Goal: Transaction & Acquisition: Purchase product/service

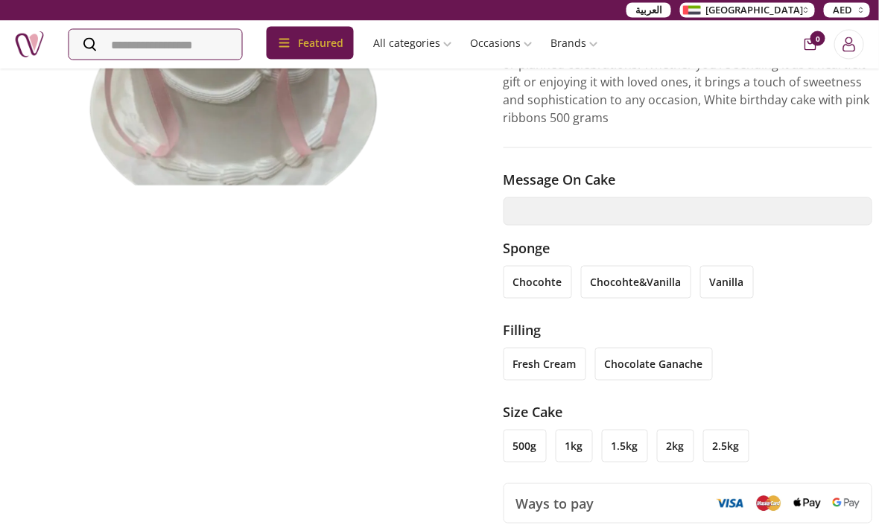
scroll to position [305, 1]
click at [685, 429] on li "2kg" at bounding box center [674, 445] width 37 height 33
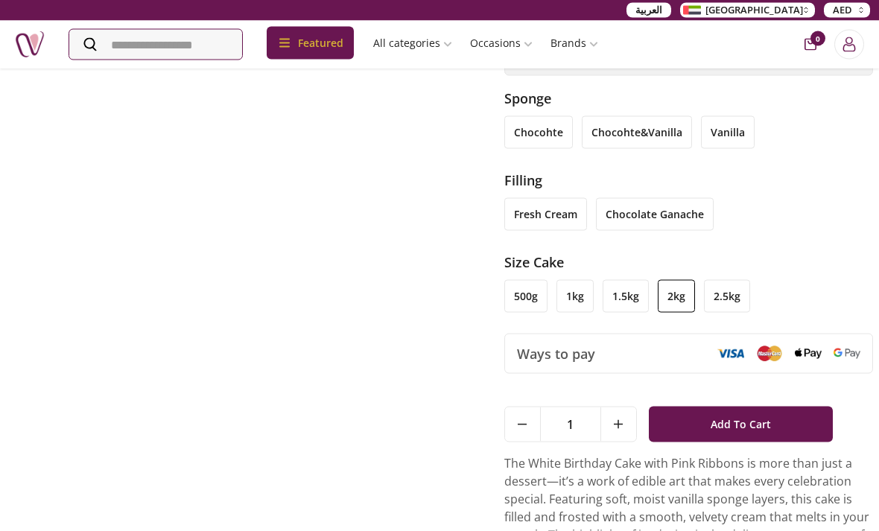
scroll to position [455, 0]
click at [505, 279] on li "500g" at bounding box center [525, 295] width 43 height 33
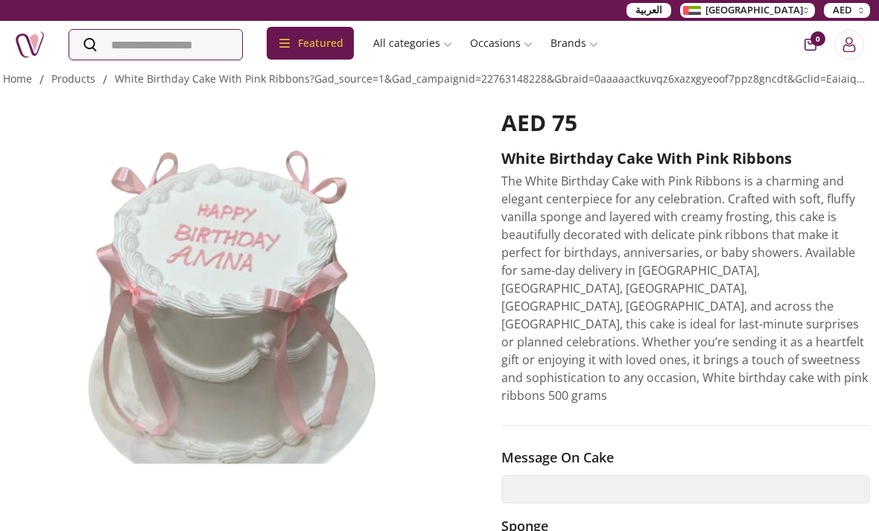
scroll to position [30, 3]
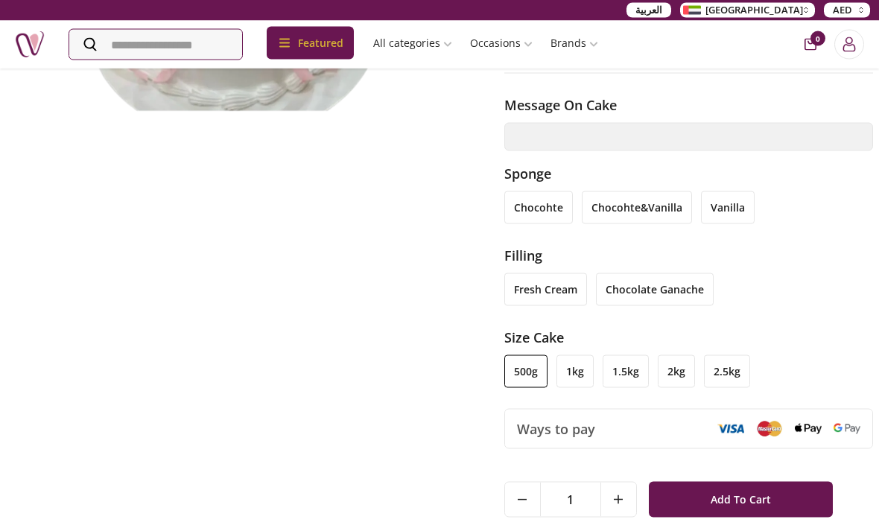
click at [577, 355] on li "1kg" at bounding box center [574, 371] width 37 height 33
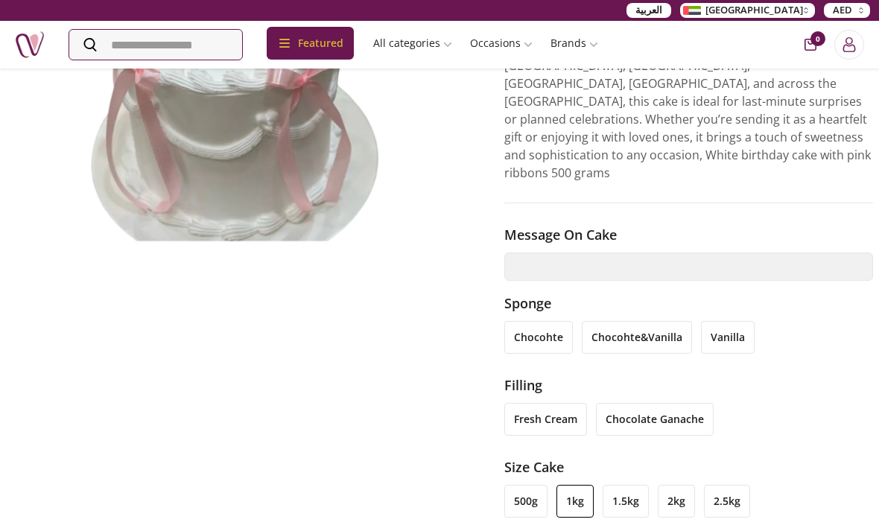
scroll to position [250, 0]
click at [737, 484] on li "2.5kg" at bounding box center [727, 500] width 46 height 33
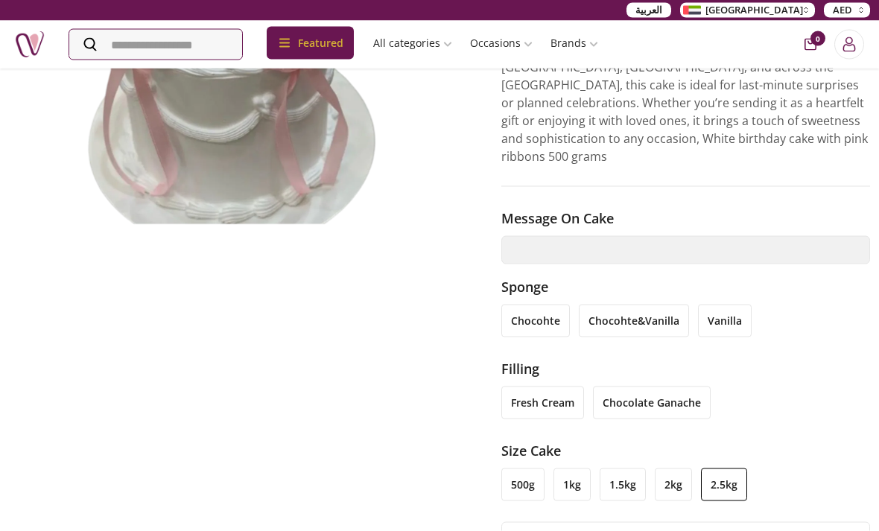
scroll to position [271, 3]
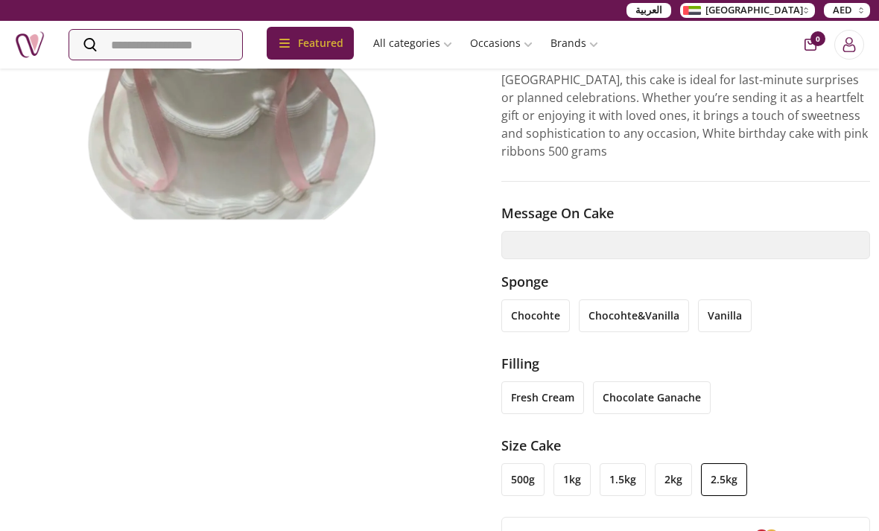
click at [731, 299] on li "vanilla" at bounding box center [725, 315] width 54 height 33
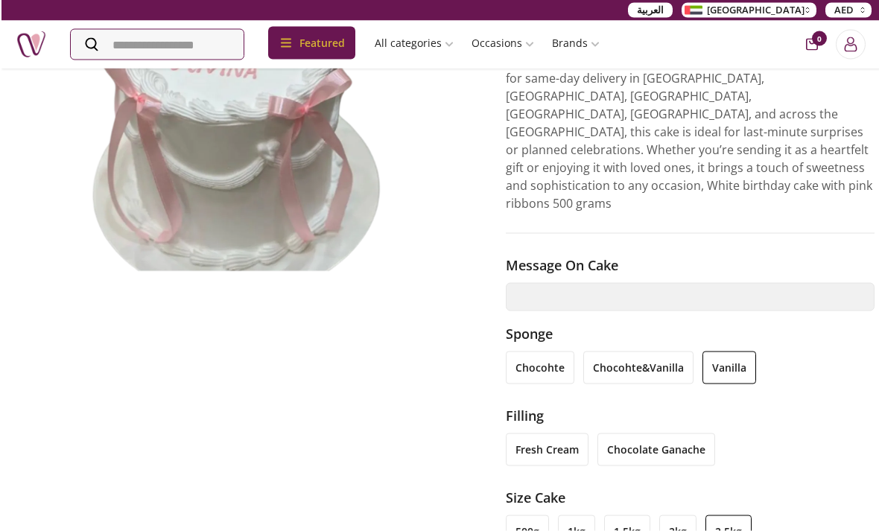
scroll to position [220, 0]
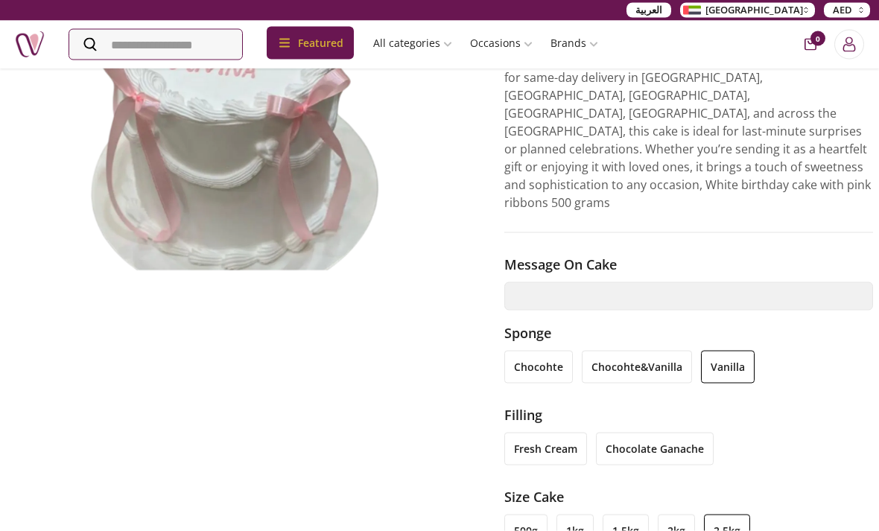
click at [657, 351] on li "chocohte&vanilla" at bounding box center [637, 367] width 110 height 33
click at [565, 515] on li "1kg" at bounding box center [574, 531] width 37 height 33
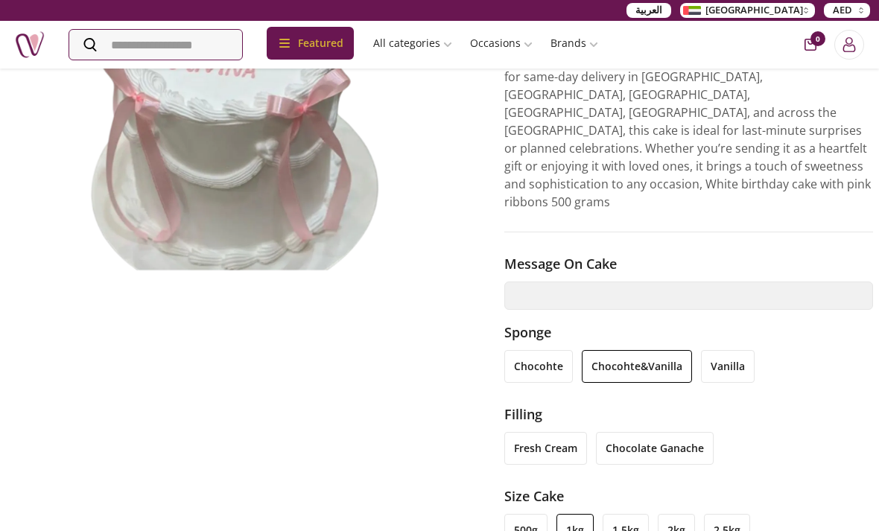
click at [632, 514] on li "1.5kg" at bounding box center [626, 530] width 46 height 33
click at [673, 514] on li "2kg" at bounding box center [676, 530] width 37 height 33
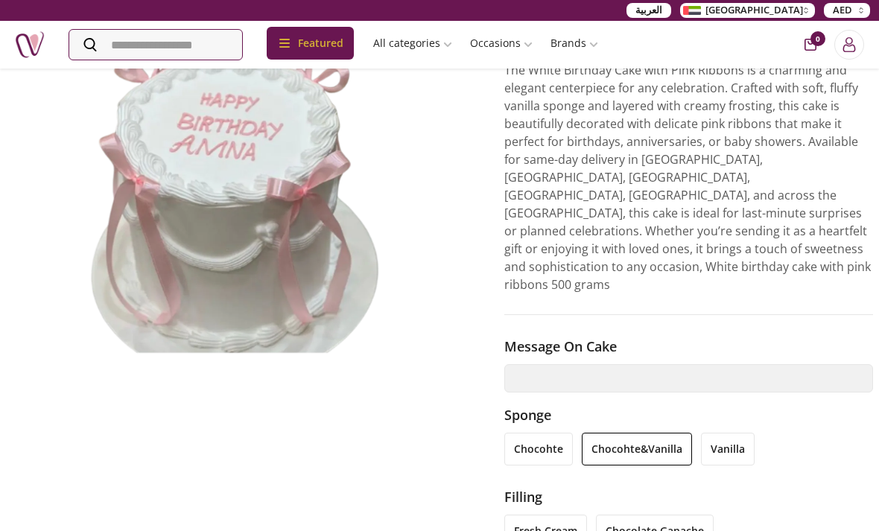
scroll to position [0, 0]
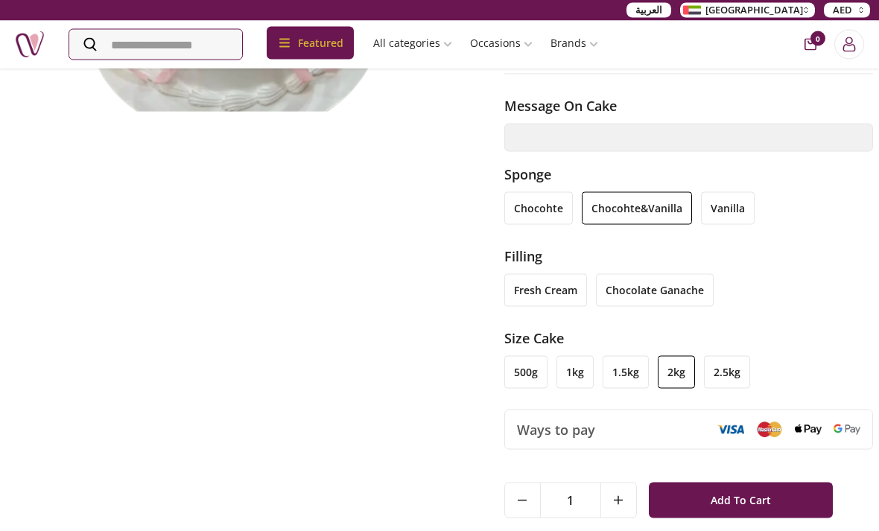
click at [639, 356] on li "1.5kg" at bounding box center [626, 372] width 46 height 33
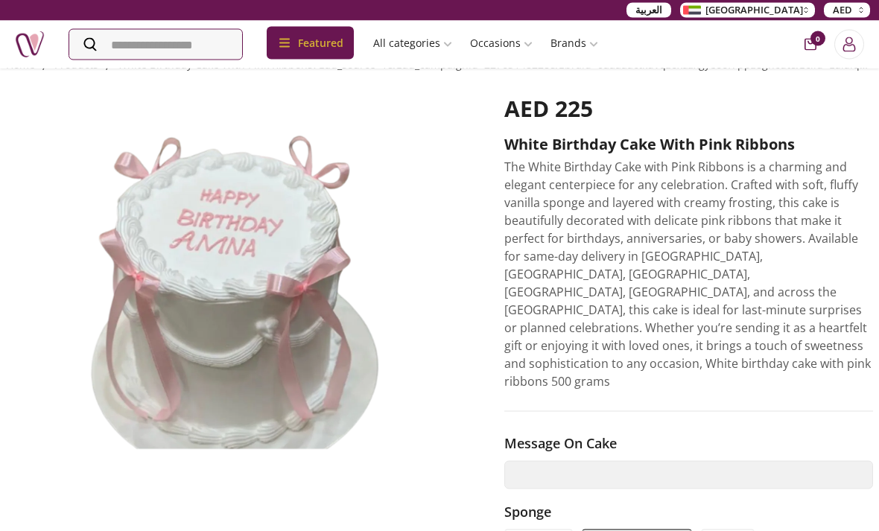
scroll to position [1, 0]
